Goal: Transaction & Acquisition: Purchase product/service

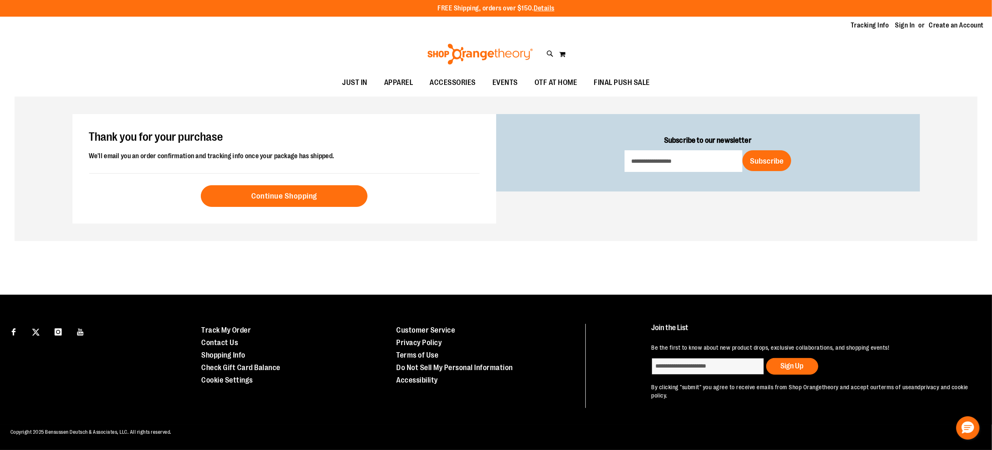
click at [919, 25] on li "Sign In" at bounding box center [909, 26] width 28 height 10
click at [910, 26] on link "Sign In" at bounding box center [905, 25] width 20 height 9
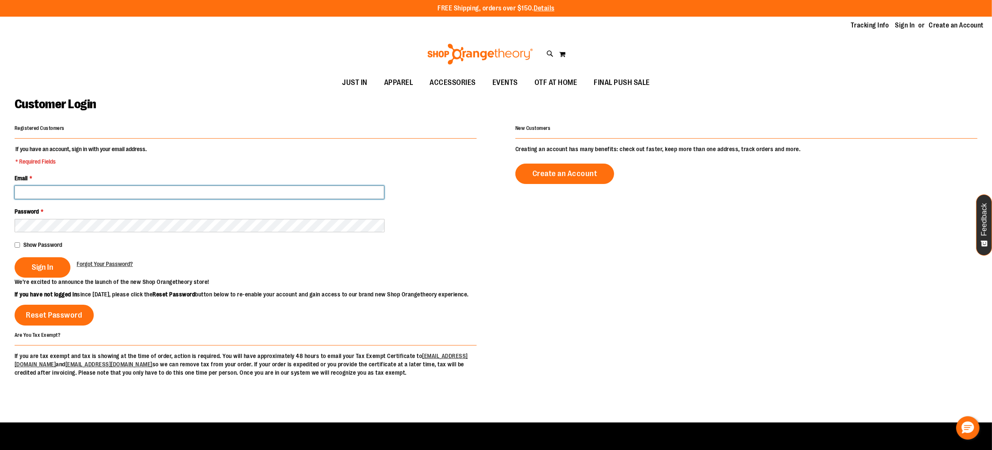
click at [205, 188] on input "Email *" at bounding box center [200, 192] width 370 height 13
type input "**********"
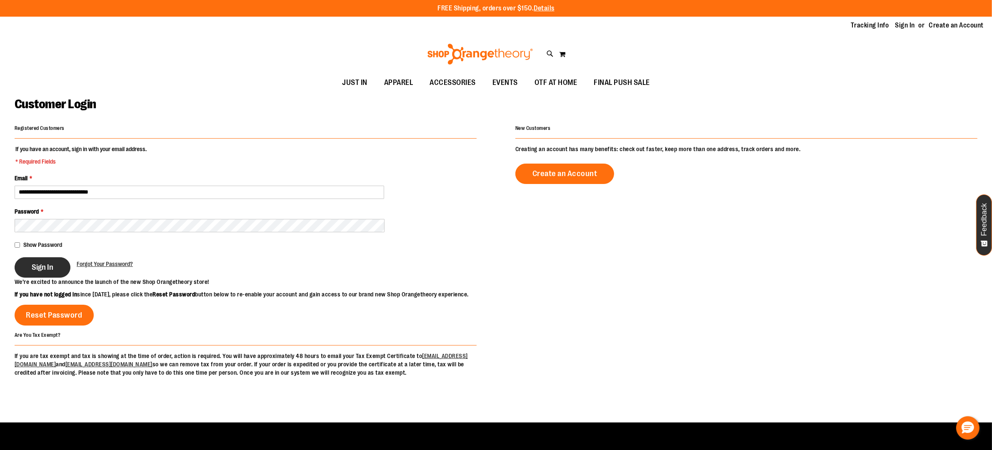
click at [24, 274] on button "Sign In" at bounding box center [43, 268] width 56 height 20
click at [40, 269] on div "Sign In" at bounding box center [46, 268] width 62 height 20
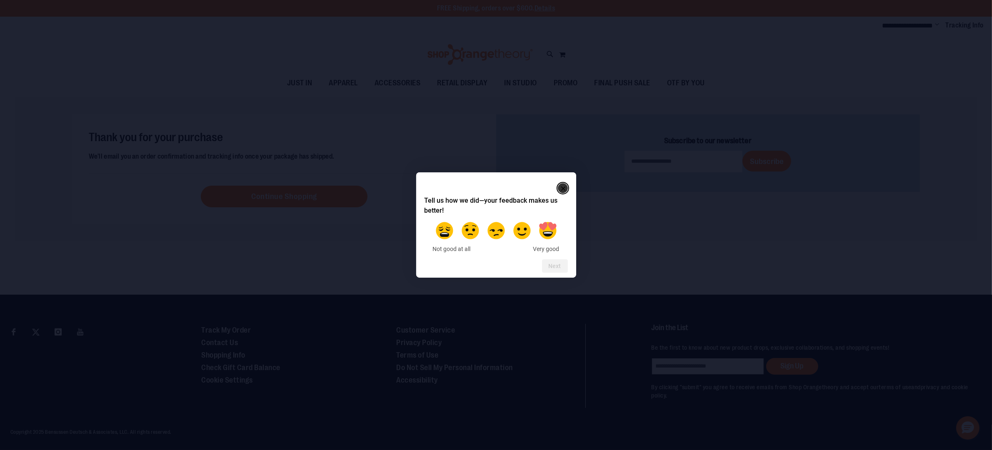
click at [565, 186] on rect "Close" at bounding box center [563, 189] width 10 height 10
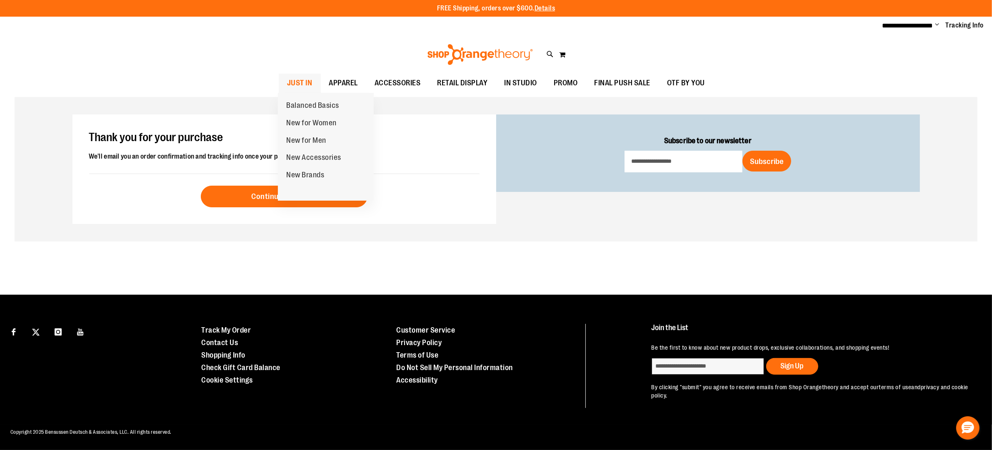
click at [293, 81] on span "JUST IN" at bounding box center [299, 83] width 25 height 19
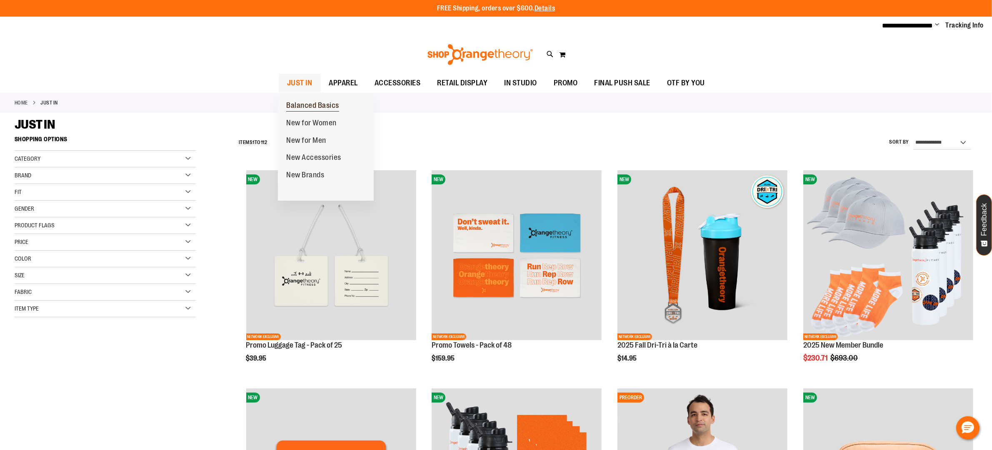
click at [310, 108] on span "Balanced Basics" at bounding box center [312, 106] width 53 height 10
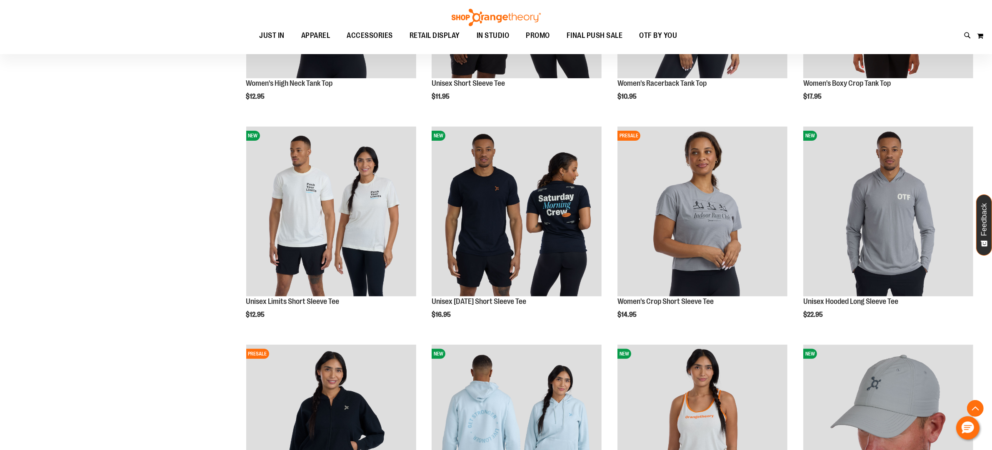
scroll to position [265, 0]
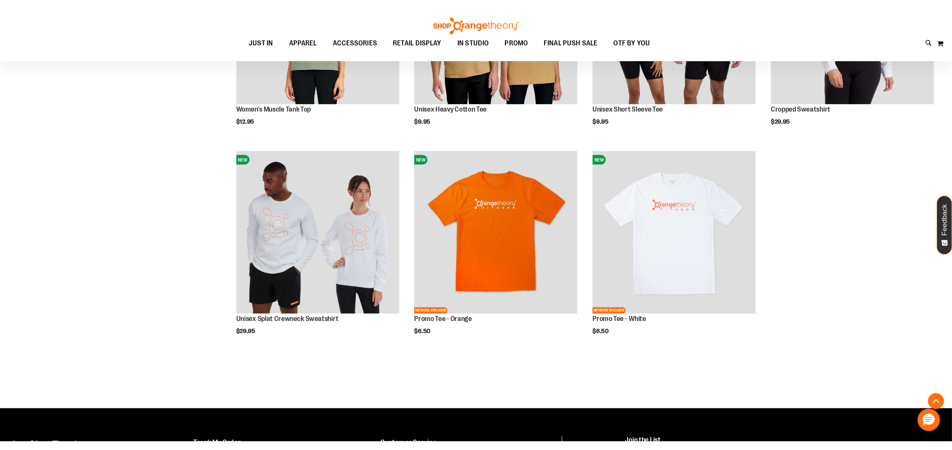
scroll to position [905, 0]
